Goal: Task Accomplishment & Management: Use online tool/utility

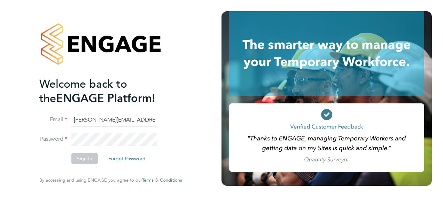
type input "Nicholas.morgan@hays.com"
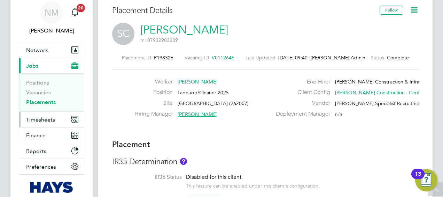
click at [46, 122] on span "Timesheets" at bounding box center [40, 119] width 29 height 7
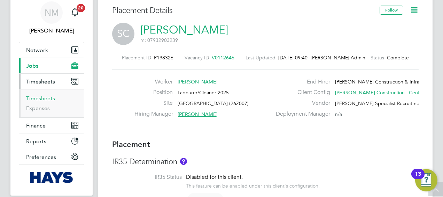
click at [41, 99] on link "Timesheets" at bounding box center [40, 98] width 29 height 7
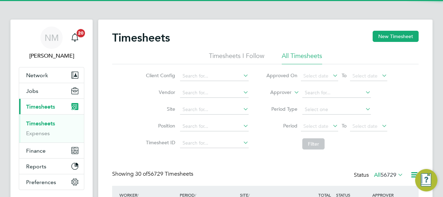
click at [280, 89] on label "Approver" at bounding box center [275, 92] width 31 height 7
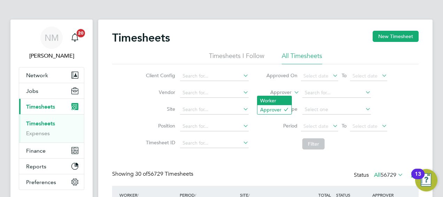
click at [280, 99] on li "Worker" at bounding box center [275, 100] width 34 height 9
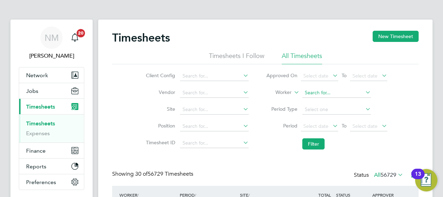
click at [314, 93] on input at bounding box center [337, 93] width 69 height 10
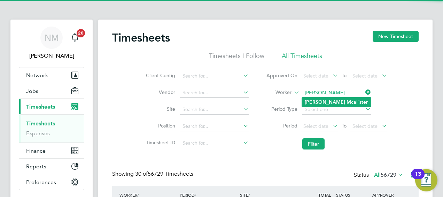
click at [321, 98] on li "Ashley Mca llister" at bounding box center [336, 101] width 69 height 9
type input "Ashley Mcallister"
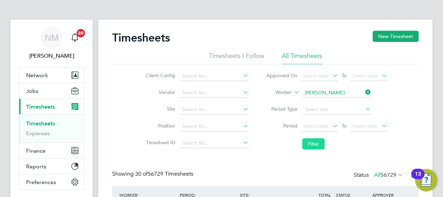
click at [314, 141] on button "Filter" at bounding box center [314, 143] width 22 height 11
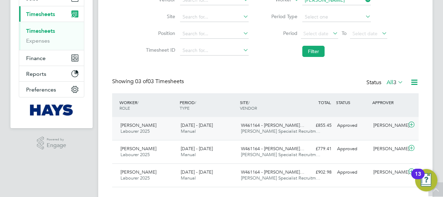
click at [373, 132] on div "Ashley Mcallister Labourer 2025 16 - 22 Aug 2025 16 - 22 Aug 2025 Manual W46116…" at bounding box center [265, 128] width 307 height 23
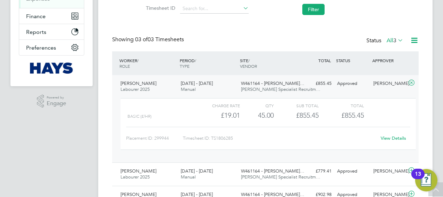
click at [391, 138] on link "View Details" at bounding box center [393, 138] width 25 height 6
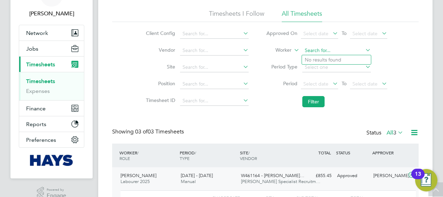
click at [363, 48] on input at bounding box center [337, 51] width 69 height 10
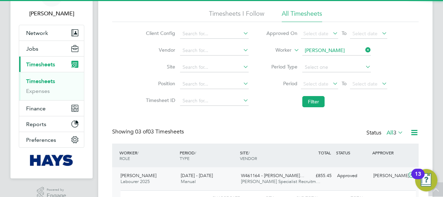
click at [346, 62] on li "Leeanne Ridgway" at bounding box center [345, 59] width 86 height 9
type input "Leeanne Ridgway"
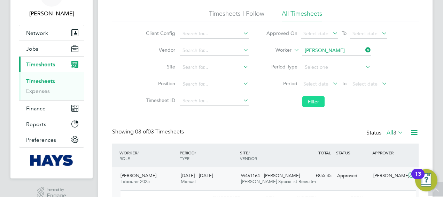
click at [321, 99] on button "Filter" at bounding box center [314, 101] width 22 height 11
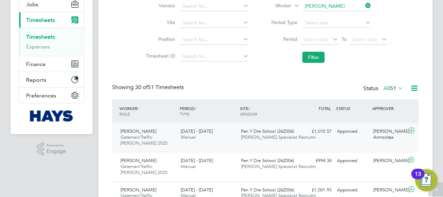
click at [301, 135] on div "£1,010.57 Approved" at bounding box center [316, 132] width 36 height 12
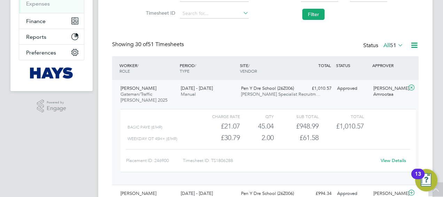
click at [388, 157] on div "View Details" at bounding box center [394, 160] width 34 height 11
click at [388, 158] on link "View Details" at bounding box center [393, 160] width 25 height 6
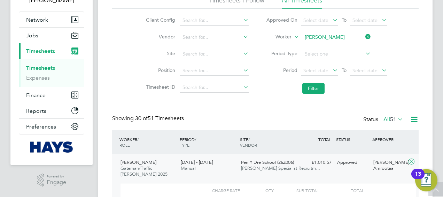
scroll to position [55, 0]
click at [368, 40] on input at bounding box center [337, 38] width 69 height 10
click at [364, 40] on icon at bounding box center [364, 37] width 0 height 10
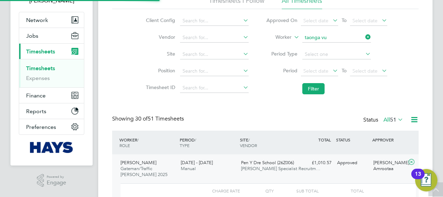
click at [334, 47] on li "Taonga Vu she" at bounding box center [336, 46] width 69 height 9
type input "Taonga Vushe"
click at [314, 90] on button "Filter" at bounding box center [314, 88] width 22 height 11
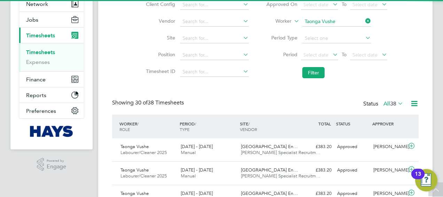
scroll to position [3, 3]
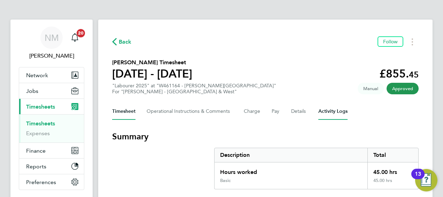
click at [324, 110] on Logs-tab "Activity Logs" at bounding box center [333, 111] width 29 height 17
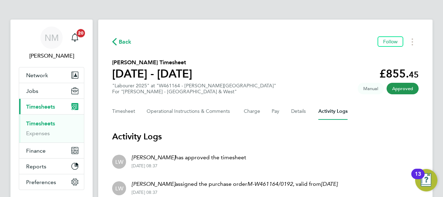
click at [127, 44] on span "Back" at bounding box center [125, 42] width 13 height 8
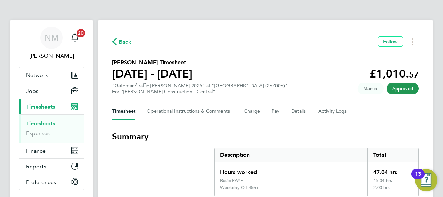
scroll to position [19, 0]
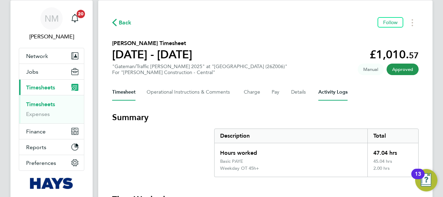
click at [322, 100] on Logs-tab "Activity Logs" at bounding box center [333, 92] width 29 height 17
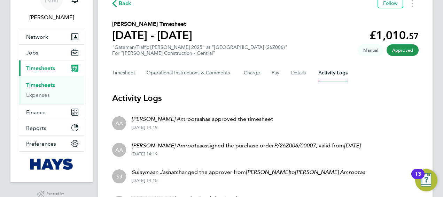
scroll to position [39, 0]
